Goal: Task Accomplishment & Management: Use online tool/utility

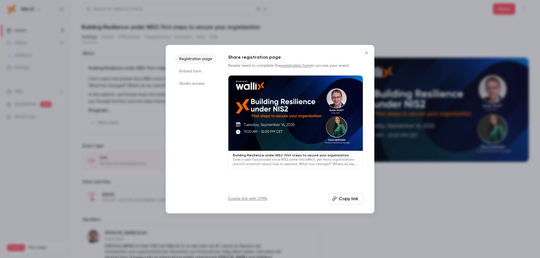
click at [369, 53] on icon "Close" at bounding box center [366, 53] width 7 height 4
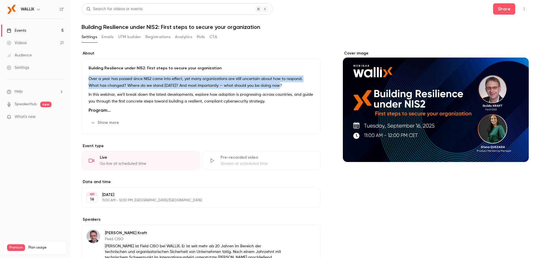
drag, startPoint x: 86, startPoint y: 75, endPoint x: 292, endPoint y: 87, distance: 206.3
click at [292, 87] on div "Building Resilience under NIS2: First steps to secure your organization Over a …" at bounding box center [200, 96] width 239 height 76
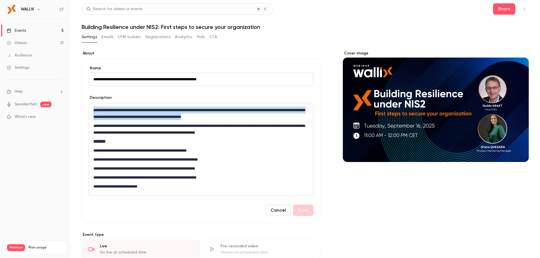
drag, startPoint x: 283, startPoint y: 118, endPoint x: 79, endPoint y: 90, distance: 206.5
click at [79, 90] on main "**********" at bounding box center [304, 129] width 469 height 258
copy p "**********"
click at [163, 40] on button "Registrations" at bounding box center [157, 37] width 25 height 9
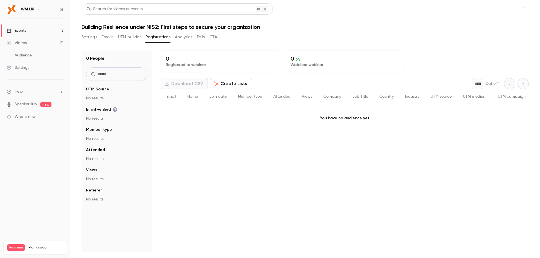
click at [502, 6] on button "Share" at bounding box center [504, 8] width 22 height 11
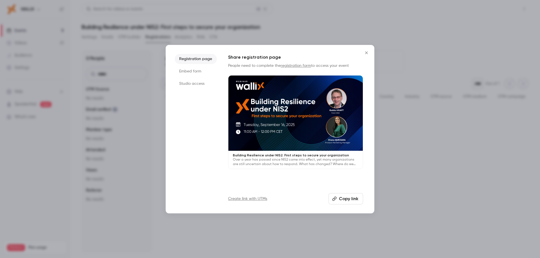
click at [502, 6] on div at bounding box center [270, 129] width 540 height 258
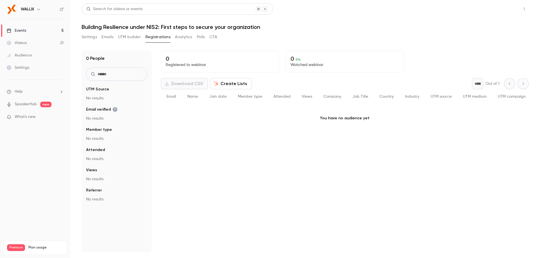
click at [502, 6] on button "Share" at bounding box center [504, 8] width 22 height 11
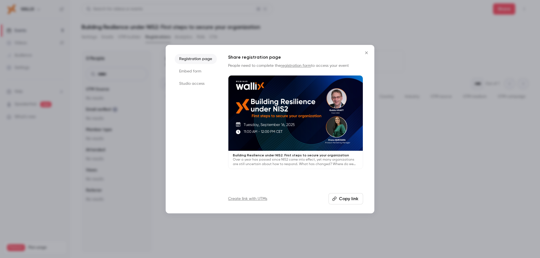
click at [339, 200] on button "Copy link" at bounding box center [345, 198] width 35 height 11
click at [367, 53] on icon "Close" at bounding box center [366, 53] width 7 height 4
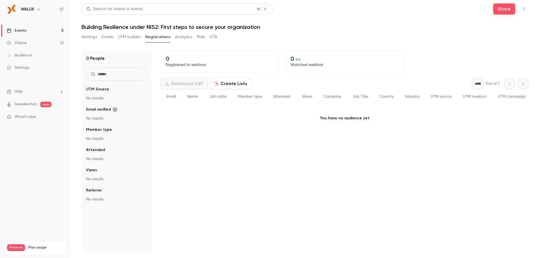
click at [105, 96] on p "No results" at bounding box center [116, 99] width 61 height 6
click at [103, 98] on p "No results" at bounding box center [116, 99] width 61 height 6
click at [116, 89] on legend "UTM Source" at bounding box center [116, 90] width 61 height 6
click at [134, 37] on button "UTM builder" at bounding box center [129, 37] width 23 height 9
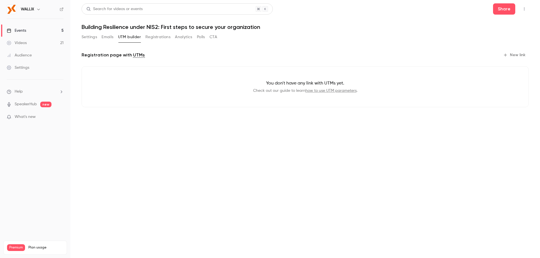
click at [521, 55] on button "New link" at bounding box center [515, 55] width 28 height 9
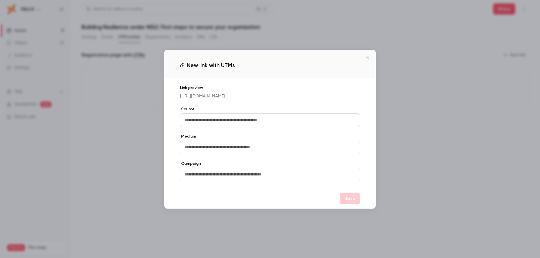
click at [201, 120] on input "text" at bounding box center [270, 120] width 180 height 13
type input "*"
click at [200, 151] on input "*" at bounding box center [270, 147] width 180 height 13
type input "*****"
click at [197, 178] on input "text" at bounding box center [270, 174] width 180 height 13
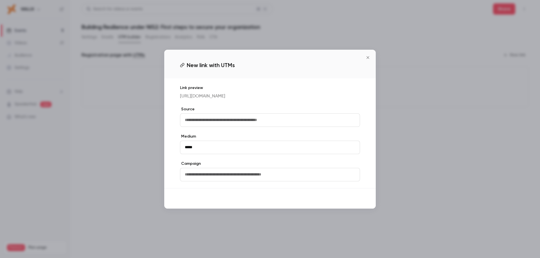
click at [344, 203] on button "Save" at bounding box center [349, 198] width 20 height 11
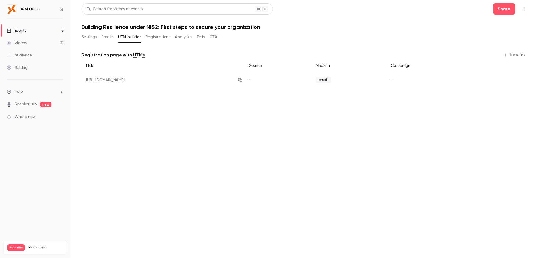
click at [251, 82] on span "-" at bounding box center [250, 80] width 2 height 4
click at [518, 80] on icon "button" at bounding box center [519, 80] width 4 height 4
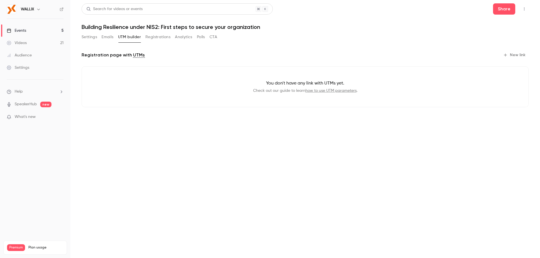
click at [510, 55] on button "New link" at bounding box center [515, 55] width 28 height 9
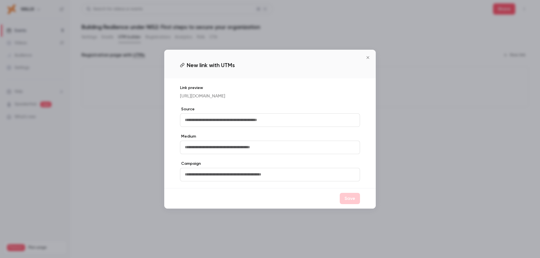
click at [193, 150] on input "text" at bounding box center [270, 147] width 180 height 13
click at [185, 124] on input "text" at bounding box center [270, 120] width 180 height 13
type input "***"
click at [192, 148] on input "text" at bounding box center [270, 147] width 180 height 13
type input "*****"
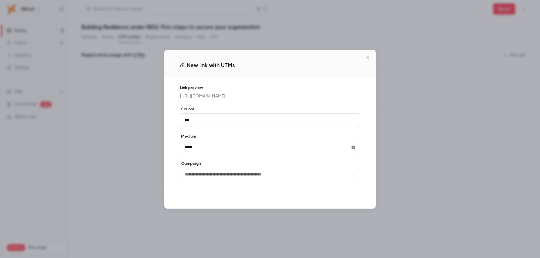
click at [351, 204] on button "Save" at bounding box center [349, 198] width 20 height 11
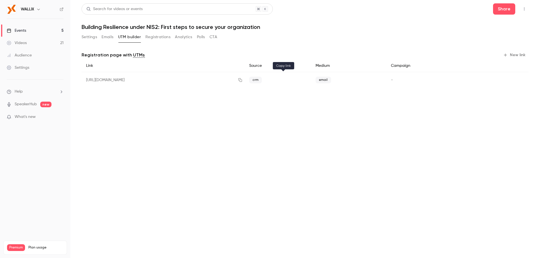
click at [242, 81] on icon "button" at bounding box center [240, 80] width 4 height 4
